Goal: Task Accomplishment & Management: Manage account settings

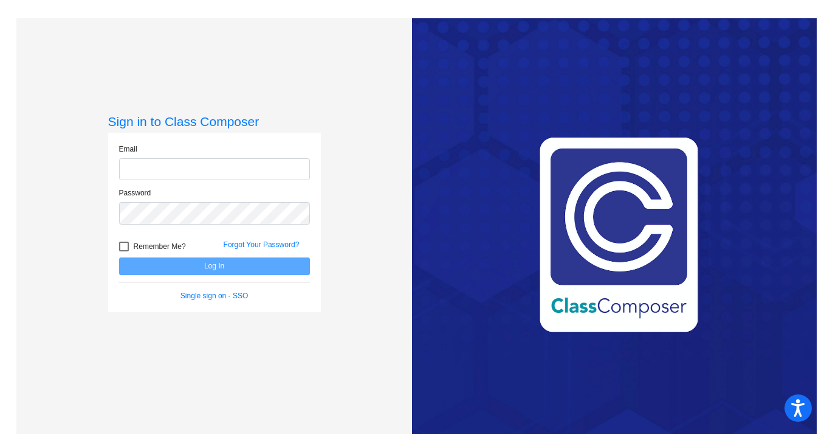
type input "[EMAIL_ADDRESS][DOMAIN_NAME]"
click at [179, 267] on button "Log In" at bounding box center [214, 266] width 191 height 18
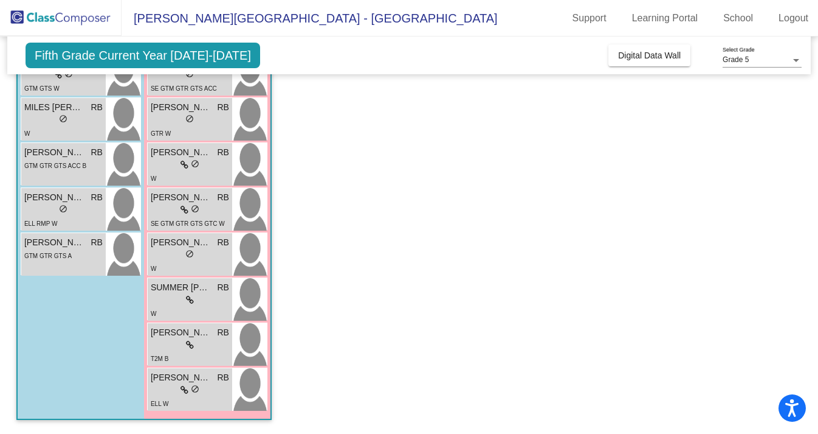
scroll to position [339, 0]
click at [192, 244] on span "[PERSON_NAME]" at bounding box center [181, 241] width 61 height 13
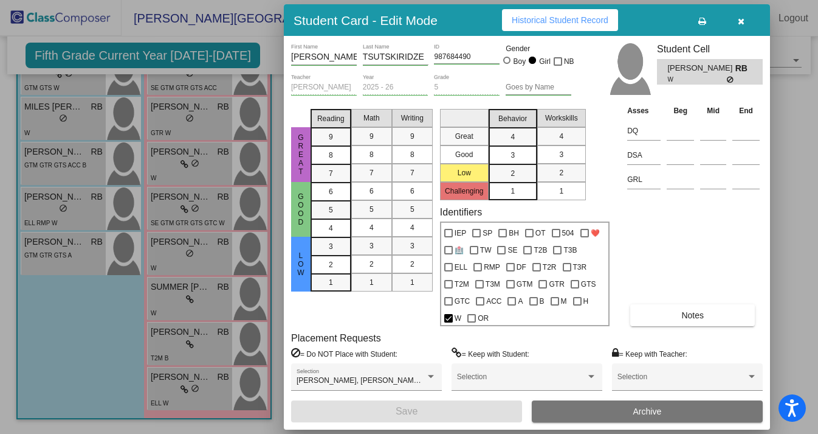
click at [738, 21] on icon "button" at bounding box center [741, 21] width 7 height 9
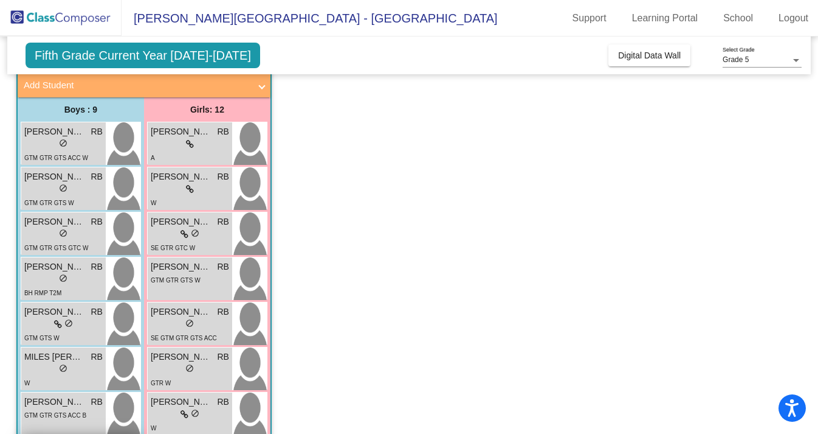
scroll to position [89, 0]
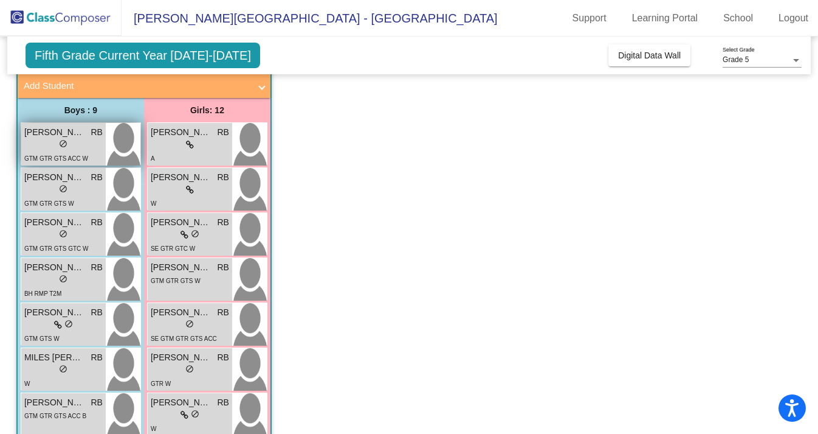
click at [71, 157] on span "GTM GTR GTS ACC W" at bounding box center [56, 158] width 64 height 7
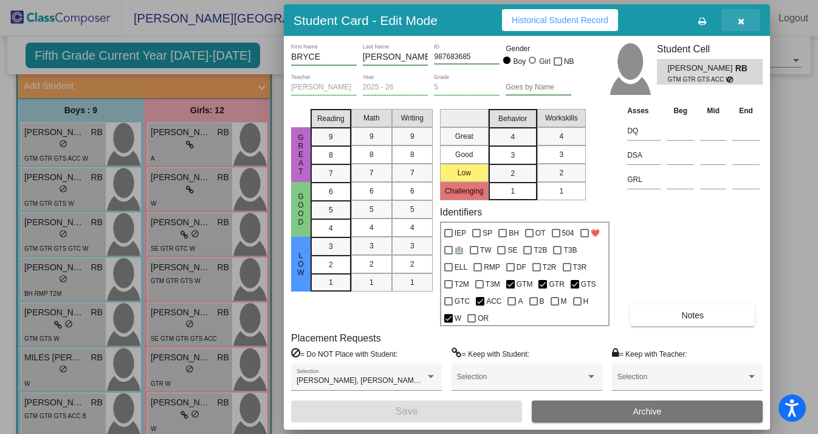
click at [742, 22] on icon "button" at bounding box center [741, 21] width 7 height 9
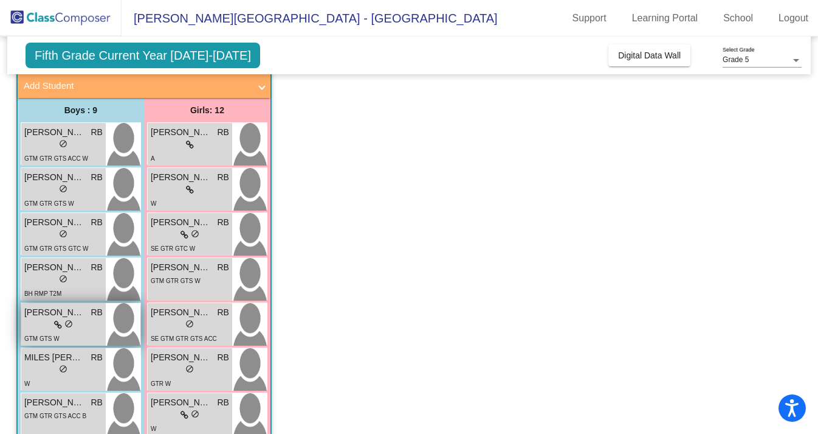
click at [78, 335] on div "GTM GTS W" at bounding box center [63, 337] width 78 height 13
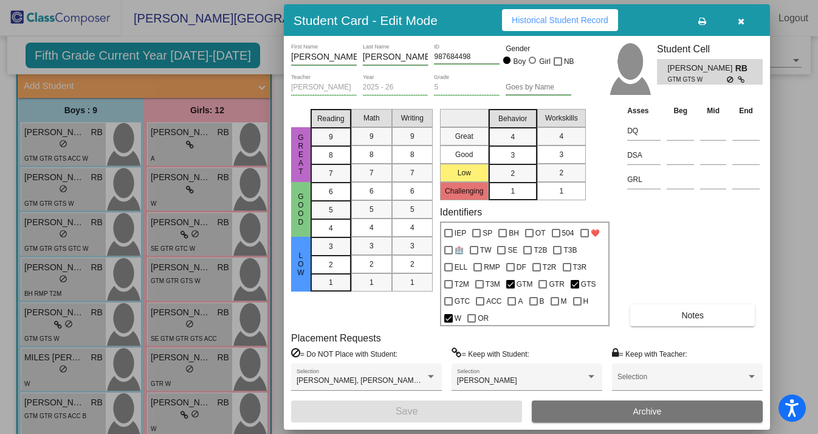
click at [739, 21] on icon "button" at bounding box center [741, 21] width 7 height 9
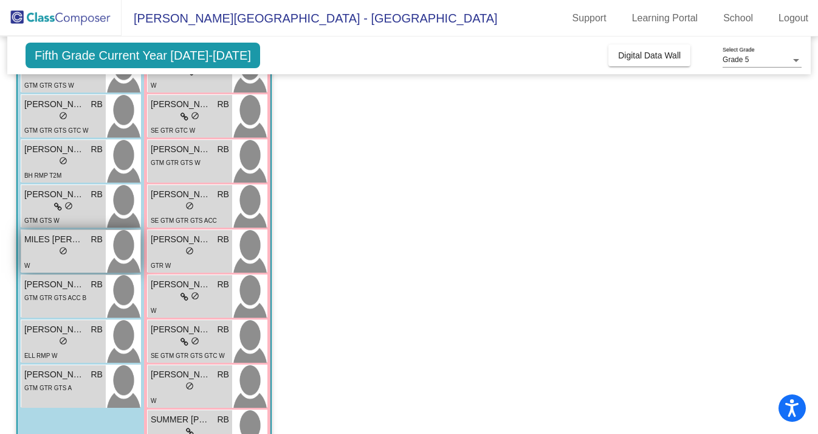
scroll to position [212, 0]
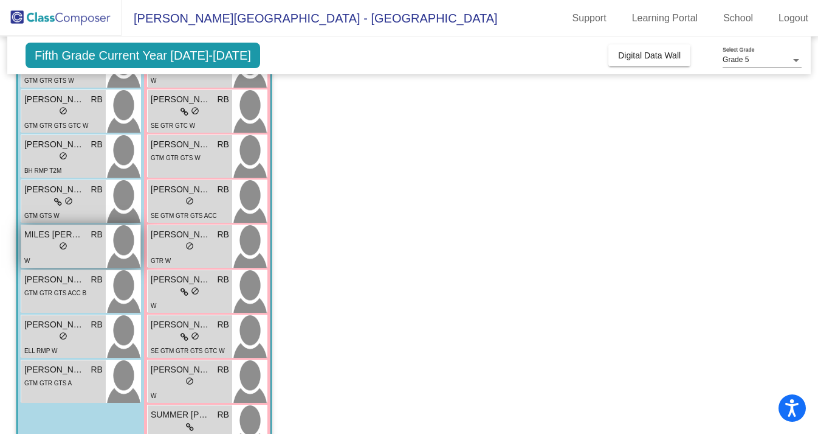
click at [82, 261] on div "W" at bounding box center [63, 260] width 78 height 13
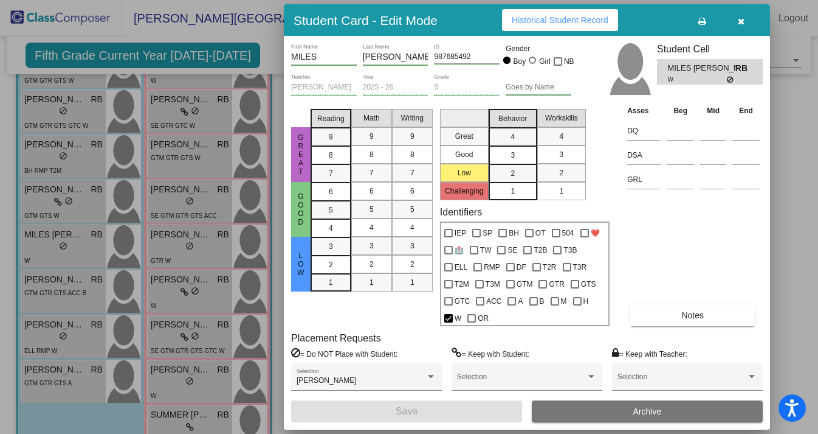
click at [740, 24] on icon "button" at bounding box center [741, 21] width 7 height 9
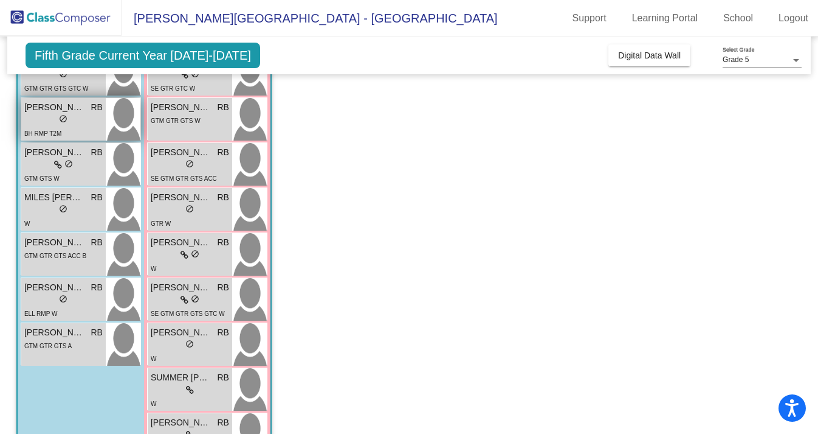
scroll to position [237, 0]
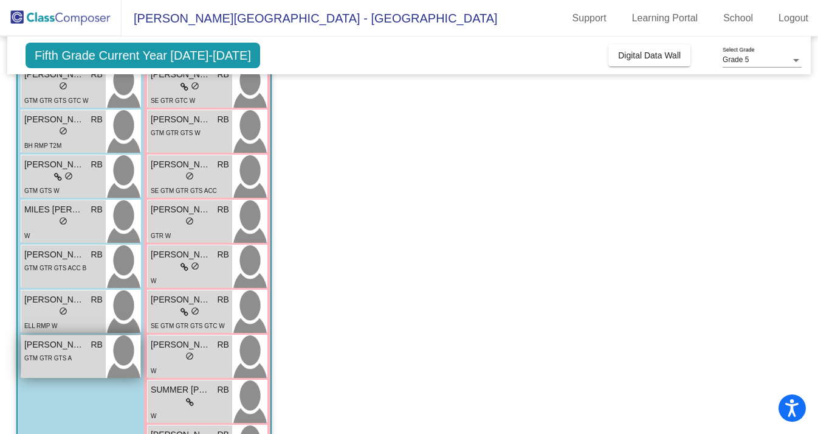
click at [79, 370] on div "[PERSON_NAME] lock do_not_disturb_alt GTM GTR GTS A" at bounding box center [63, 356] width 85 height 43
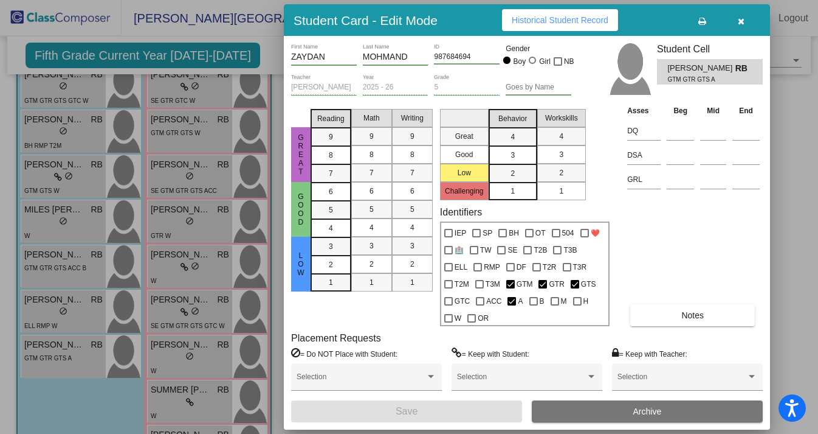
click at [743, 24] on icon "button" at bounding box center [741, 21] width 7 height 9
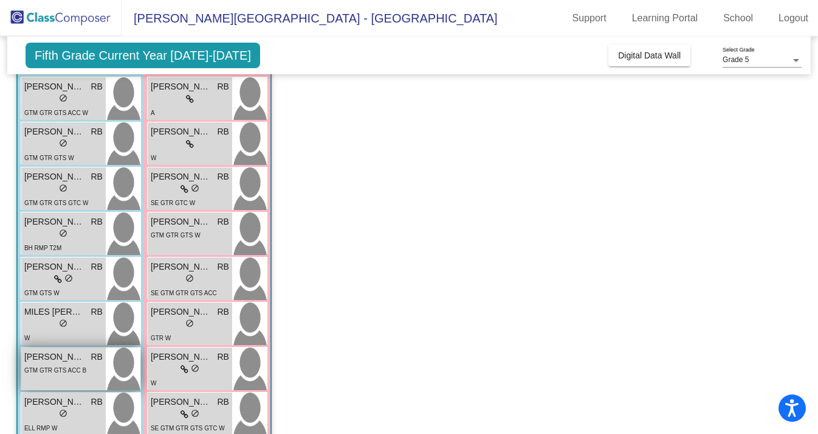
scroll to position [129, 0]
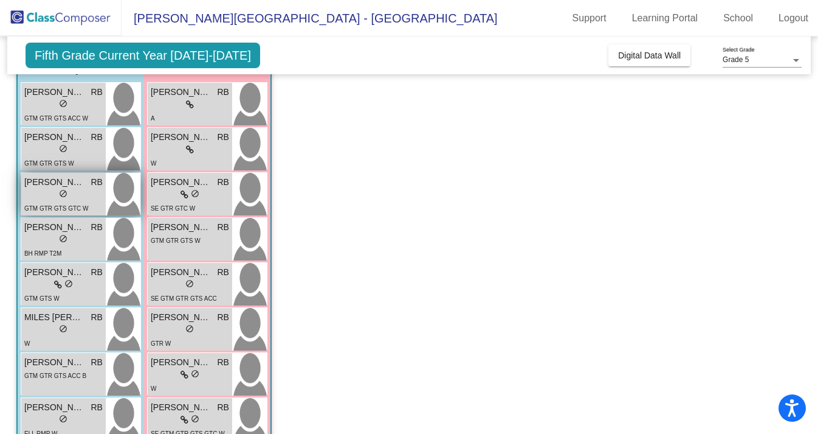
click at [71, 193] on div "lock do_not_disturb_alt" at bounding box center [63, 194] width 78 height 13
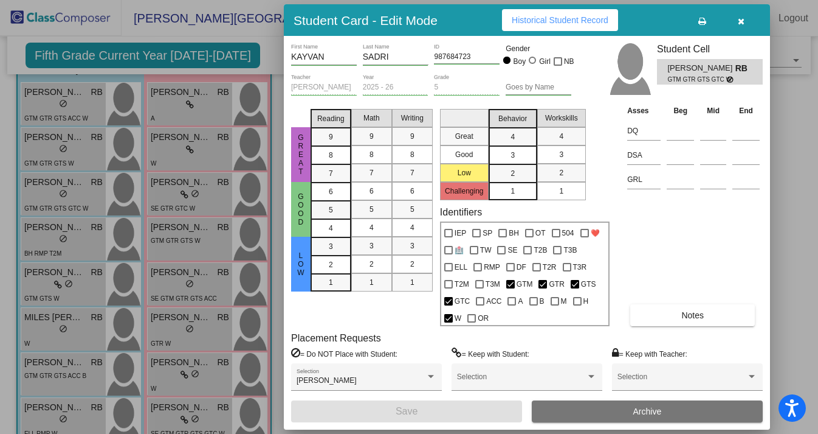
click at [744, 21] on icon "button" at bounding box center [741, 21] width 7 height 9
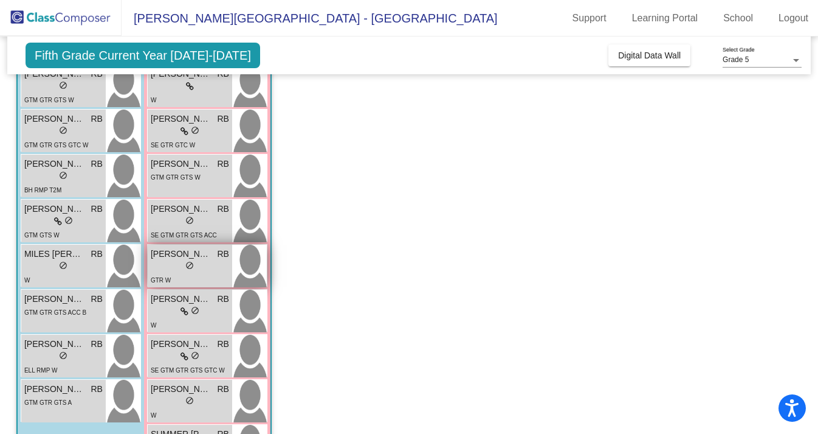
scroll to position [193, 0]
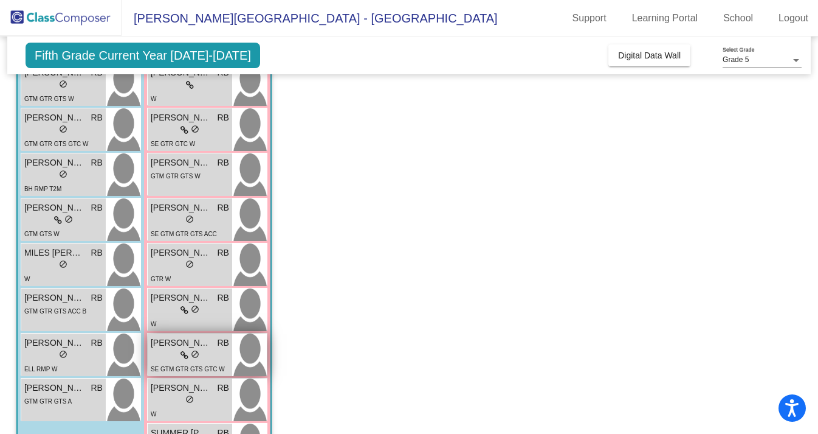
click at [202, 349] on div "lock do_not_disturb_alt" at bounding box center [190, 355] width 78 height 13
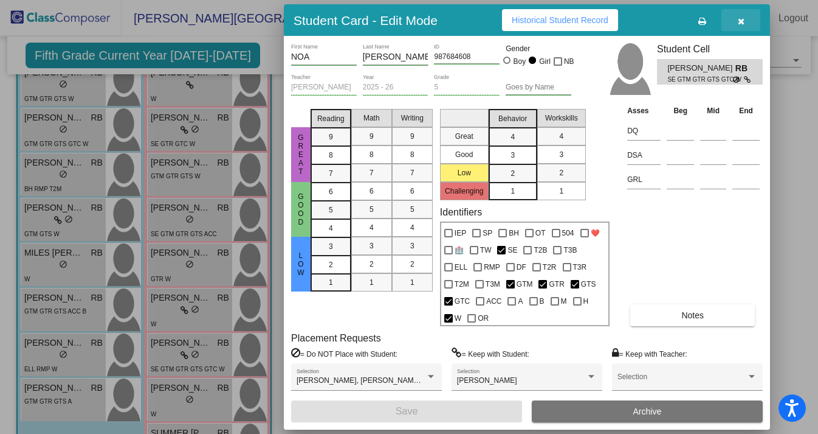
click at [742, 22] on icon "button" at bounding box center [741, 21] width 7 height 9
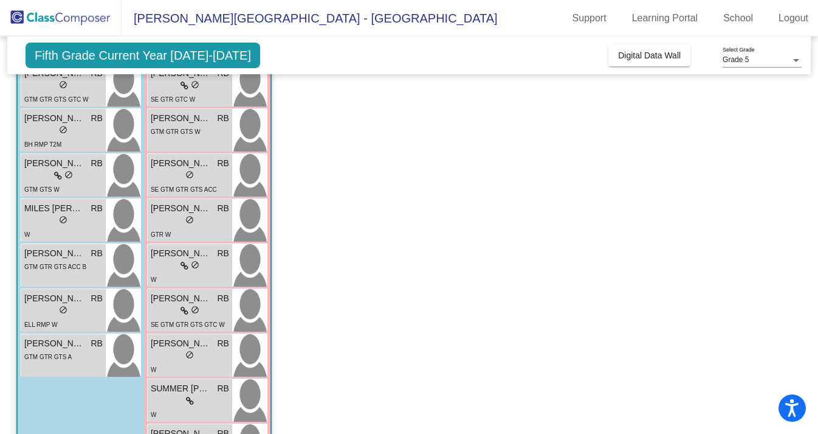
scroll to position [246, 0]
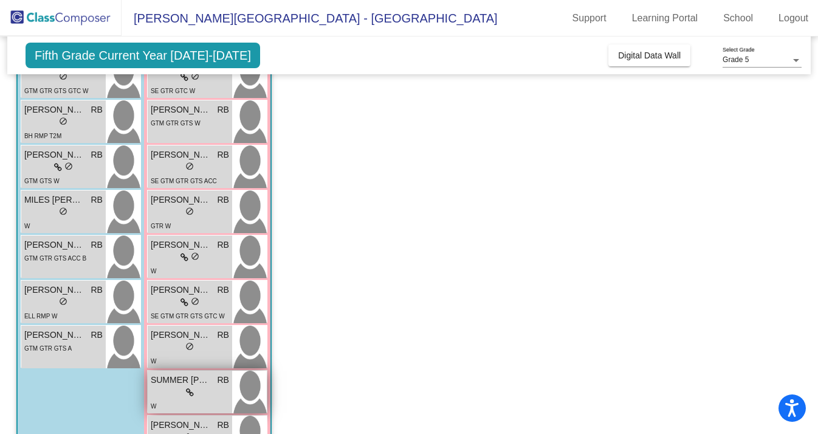
click at [201, 393] on div "lock do_not_disturb_alt" at bounding box center [190, 392] width 78 height 13
